Goal: Task Accomplishment & Management: Manage account settings

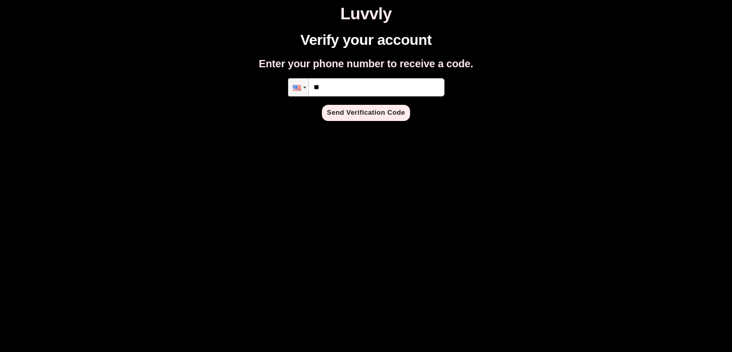
click at [359, 80] on input "**" at bounding box center [366, 87] width 156 height 18
type input "**********"
click at [361, 116] on button "Send Verification Code" at bounding box center [366, 113] width 89 height 16
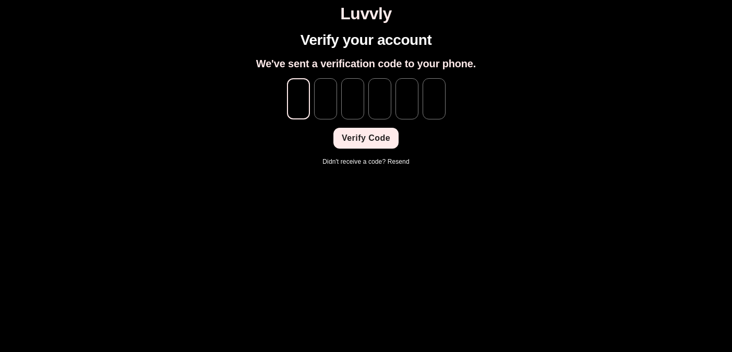
click at [298, 102] on input "tel" at bounding box center [298, 98] width 23 height 41
type input "*"
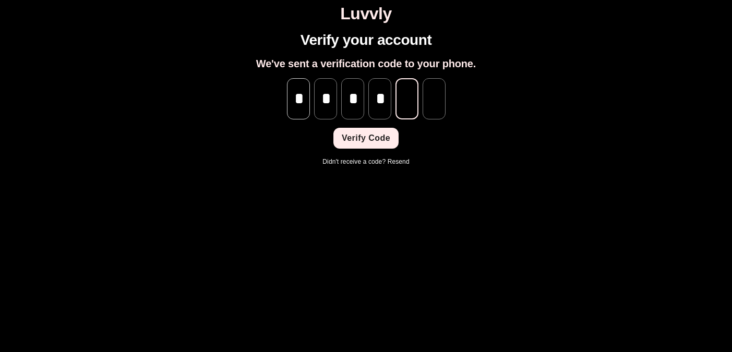
type input "*"
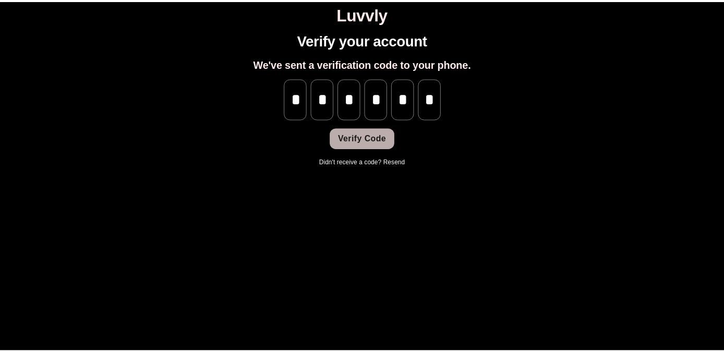
scroll to position [0, 0]
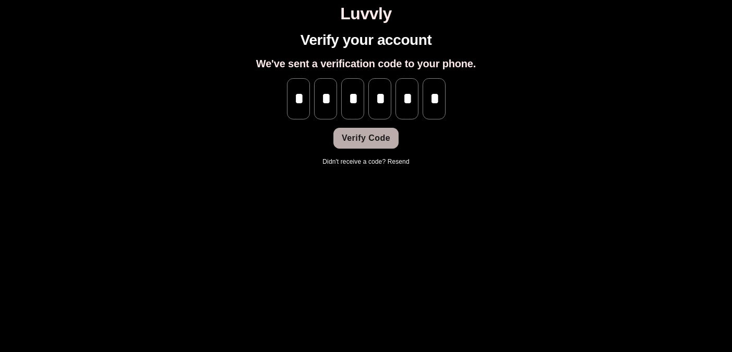
click at [366, 143] on button "Verify Code" at bounding box center [365, 138] width 65 height 21
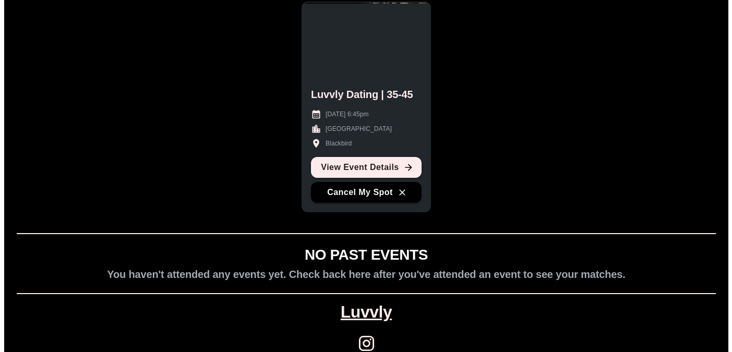
scroll to position [102, 0]
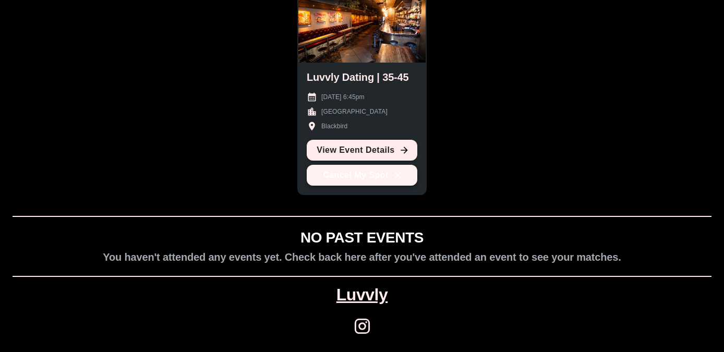
click at [373, 181] on button "Cancel My Spot" at bounding box center [362, 175] width 111 height 21
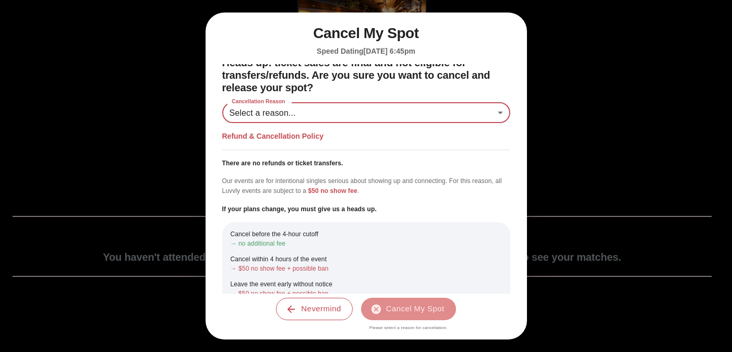
scroll to position [10, 0]
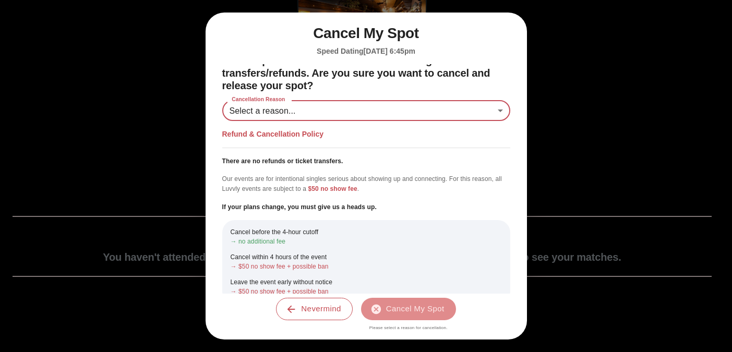
click at [315, 111] on body "Luvvly YOUR UPCOMING EVENTS Manage your attendance and see event details. Luvvl…" at bounding box center [365, 125] width 723 height 446
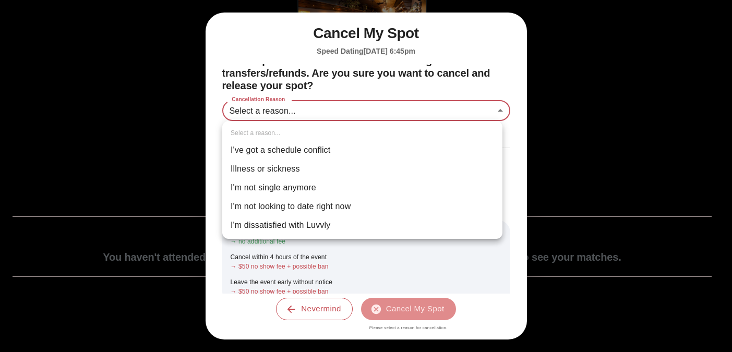
click at [316, 147] on li "I've got a schedule conflict" at bounding box center [362, 150] width 280 height 19
type input "**********"
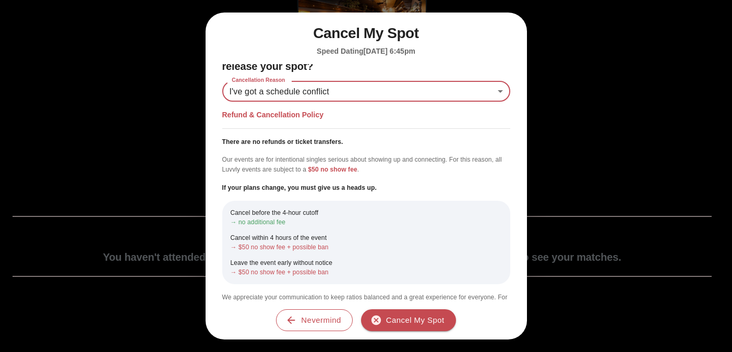
scroll to position [47, 0]
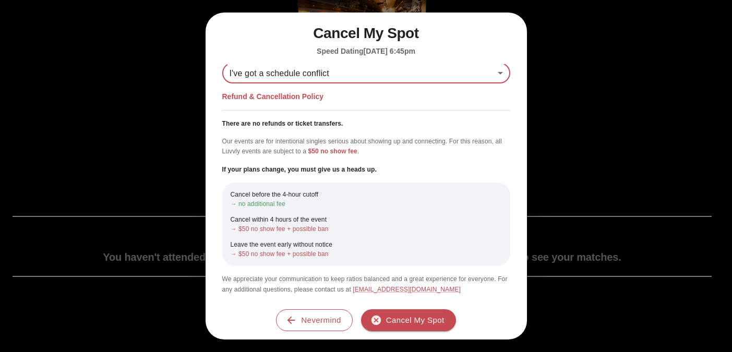
click at [332, 76] on body "**********" at bounding box center [365, 125] width 723 height 446
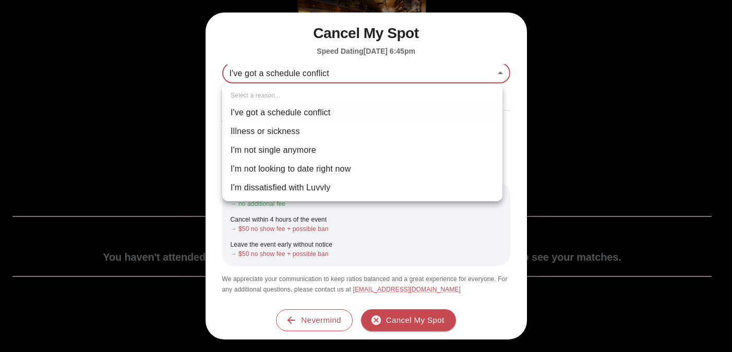
click at [332, 76] on div at bounding box center [366, 176] width 732 height 352
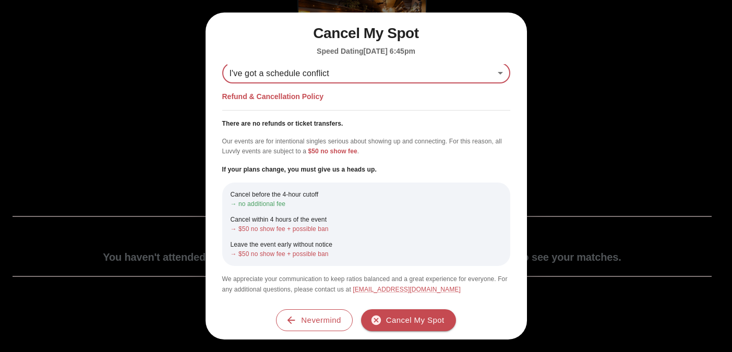
scroll to position [46, 0]
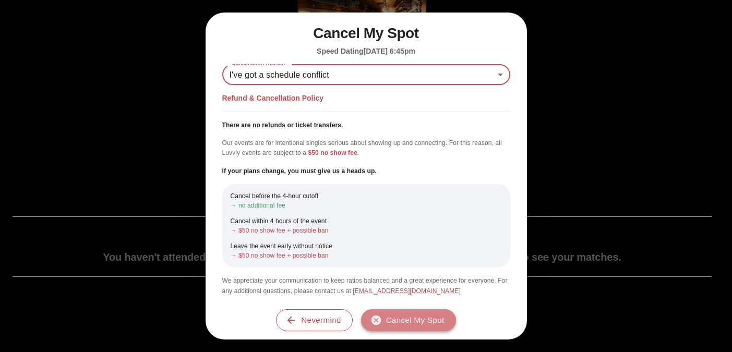
click at [435, 324] on button "Cancel My Spot" at bounding box center [408, 320] width 95 height 22
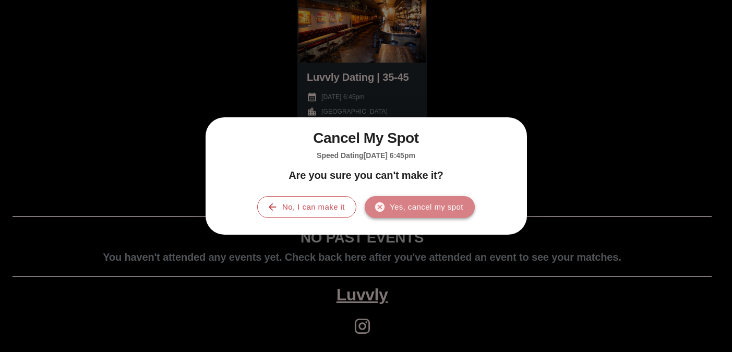
click at [396, 208] on button "Yes, cancel my spot" at bounding box center [420, 207] width 110 height 22
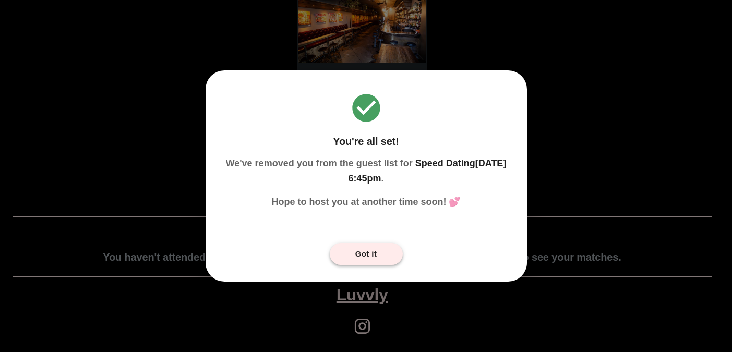
click at [385, 258] on button "Got it" at bounding box center [366, 254] width 73 height 22
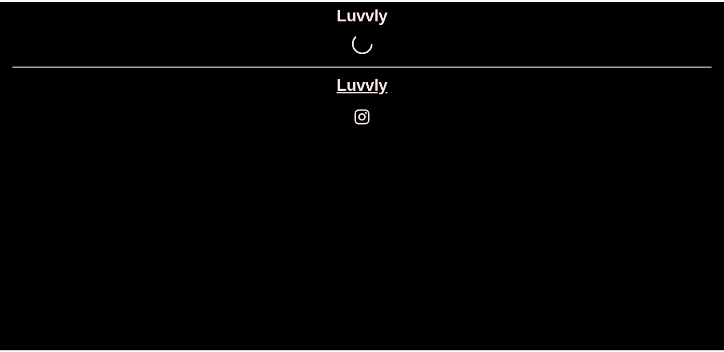
scroll to position [0, 0]
